Goal: Information Seeking & Learning: Learn about a topic

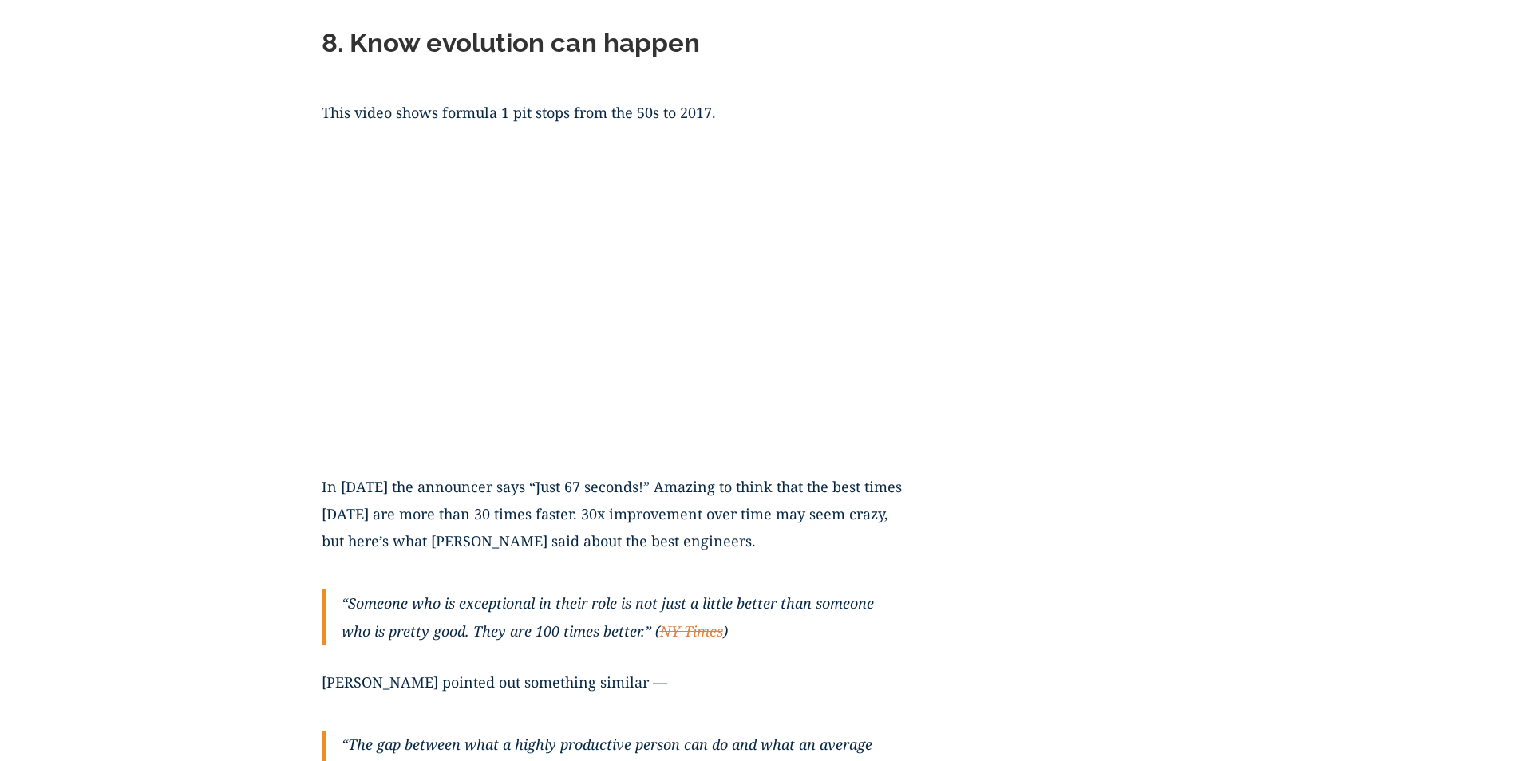
scroll to position [4310, 0]
